Goal: Find specific page/section: Find specific page/section

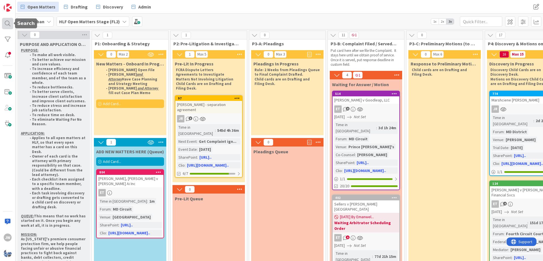
click at [11, 21] on div at bounding box center [7, 23] width 11 height 11
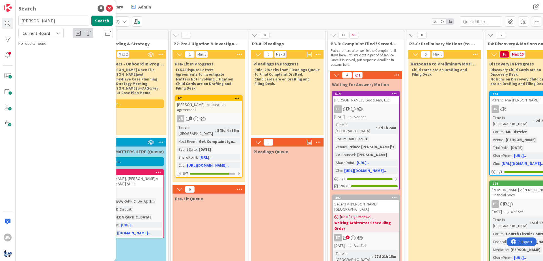
click at [56, 22] on input "[PERSON_NAME]" at bounding box center [53, 21] width 71 height 10
type input "[PERSON_NAME]"
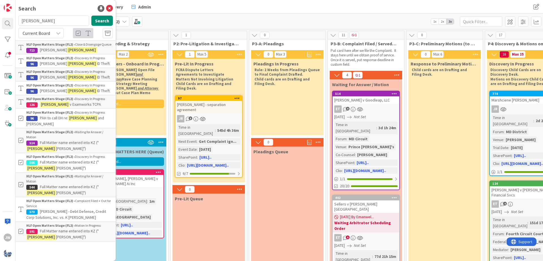
click at [83, 104] on span "v Examworks TCPA" at bounding box center [85, 104] width 31 height 5
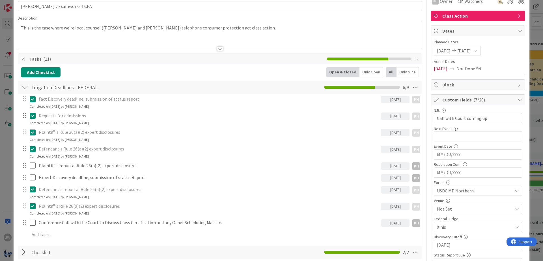
scroll to position [68, 0]
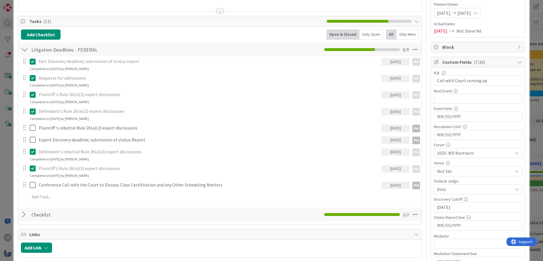
click at [388, 130] on div "[DATE]" at bounding box center [395, 128] width 28 height 7
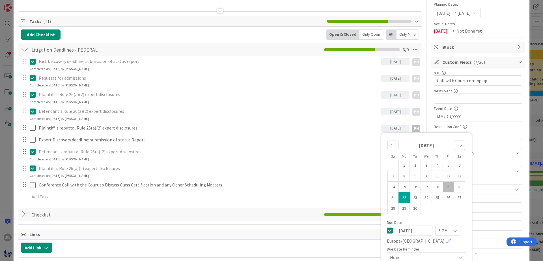
click at [455, 148] on div "Move forward to switch to the next month." at bounding box center [459, 144] width 11 height 9
click at [426, 196] on td "22" at bounding box center [426, 197] width 11 height 11
type input "[DATE]"
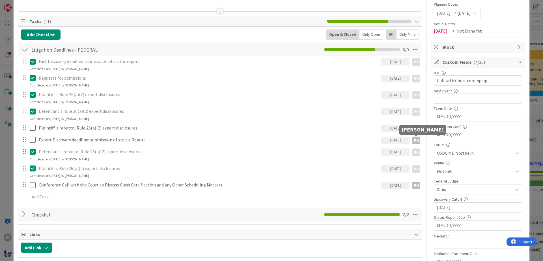
click at [415, 138] on div "PH" at bounding box center [417, 140] width 8 height 8
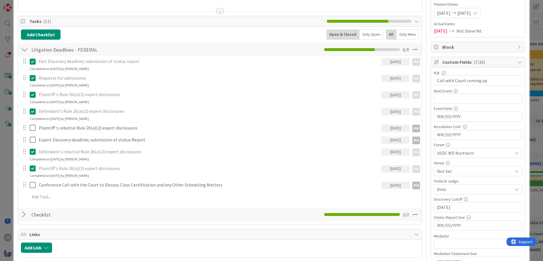
click at [403, 137] on div "[DATE]" at bounding box center [395, 139] width 28 height 7
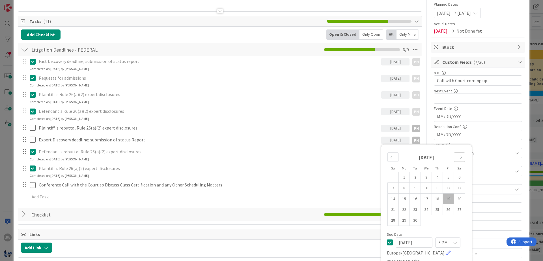
click at [463, 155] on div "Move forward to switch to the next month." at bounding box center [459, 156] width 11 height 9
click at [457, 157] on icon "Move forward to switch to the next month." at bounding box center [459, 156] width 5 height 5
click at [449, 188] on td "7" at bounding box center [448, 187] width 11 height 11
type input "[DATE]"
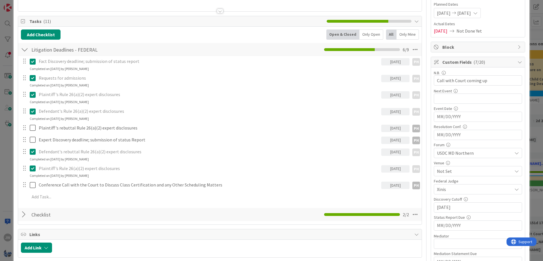
click at [394, 186] on div "[DATE]" at bounding box center [395, 184] width 28 height 7
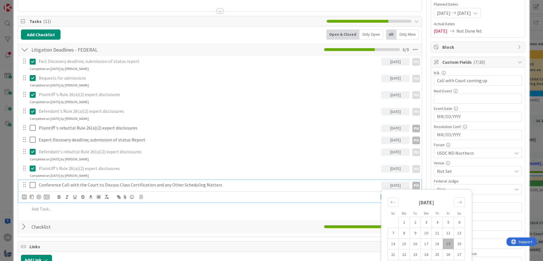
click at [465, 201] on div "[DATE] 1 2 3 4 5 6 7 8 9 10 11 12 13 14 15 16 17 18 19 20 21 22 23 24 25 26 27 …" at bounding box center [426, 231] width 85 height 78
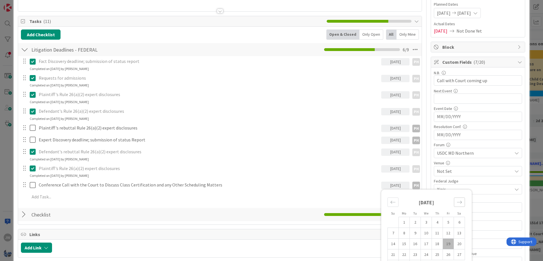
click at [463, 201] on div "Move forward to switch to the next month." at bounding box center [459, 201] width 11 height 9
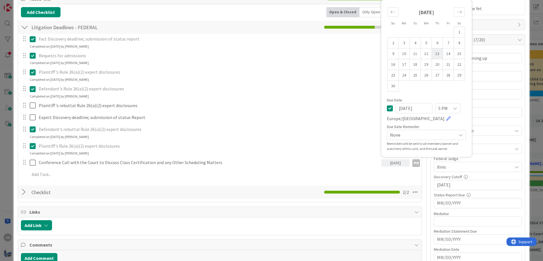
scroll to position [102, 0]
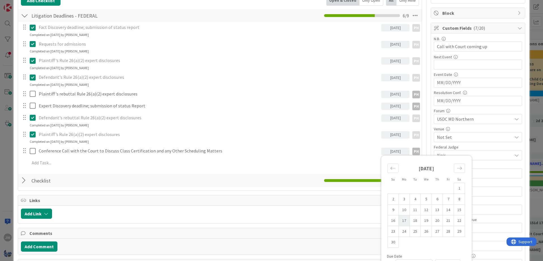
click at [408, 222] on td "17" at bounding box center [404, 220] width 11 height 11
type input "[DATE]"
click at [426, 152] on div at bounding box center [426, 264] width 0 height 688
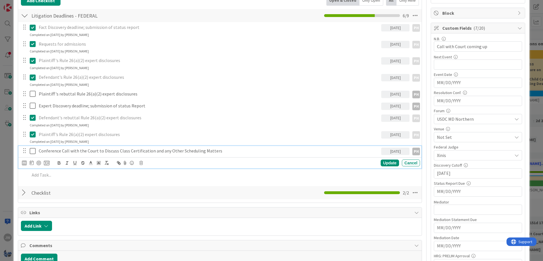
click at [237, 154] on div "Conference Call with the Court to Discuss Class Certification and any Other Sch…" at bounding box center [209, 151] width 345 height 10
